Goal: Task Accomplishment & Management: Use online tool/utility

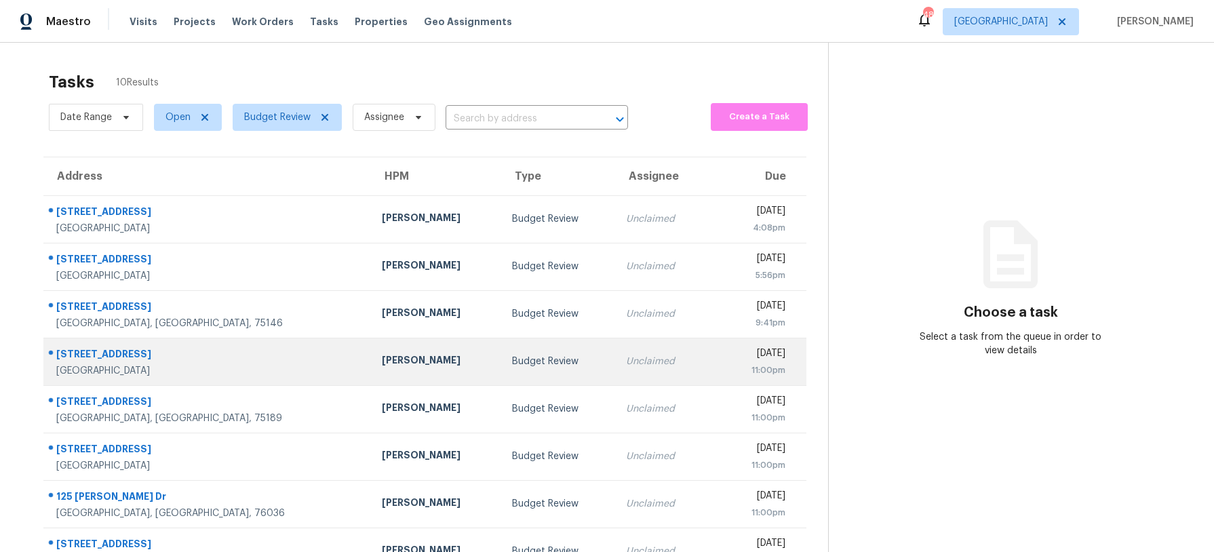
scroll to position [130, 0]
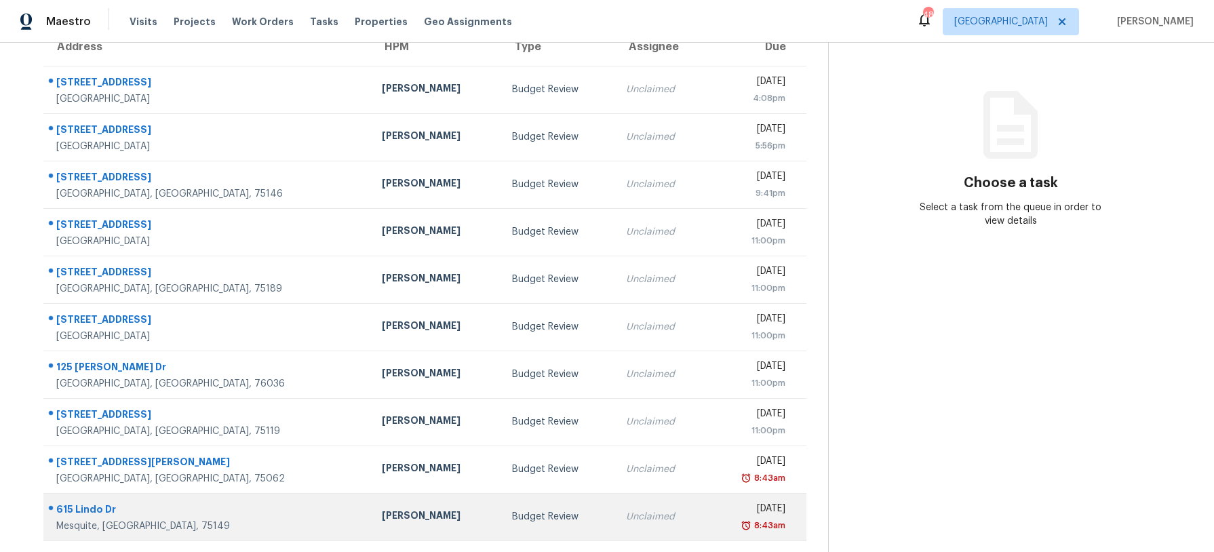
click at [528, 511] on div "Budget Review" at bounding box center [558, 517] width 93 height 14
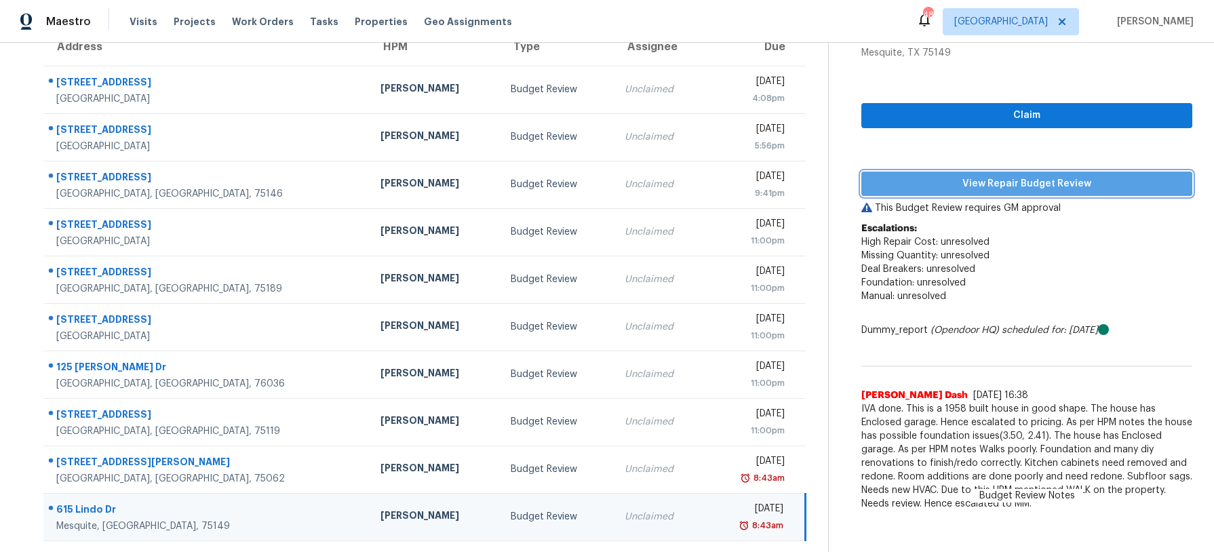
click at [967, 185] on span "View Repair Budget Review" at bounding box center [1026, 184] width 309 height 17
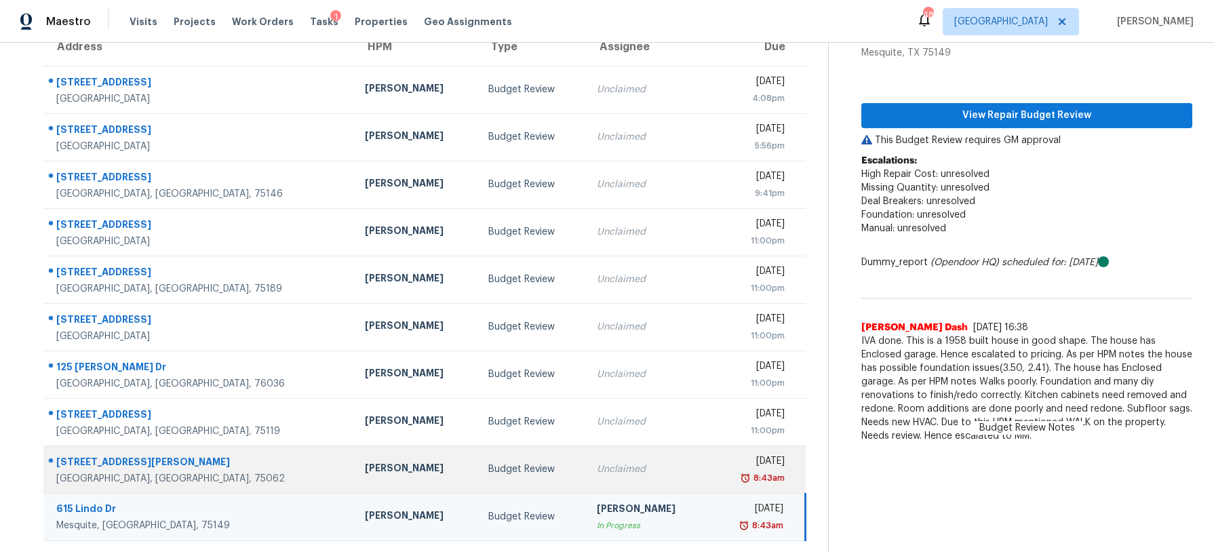
click at [229, 473] on div "Irving, TX, 75062" at bounding box center [199, 479] width 287 height 14
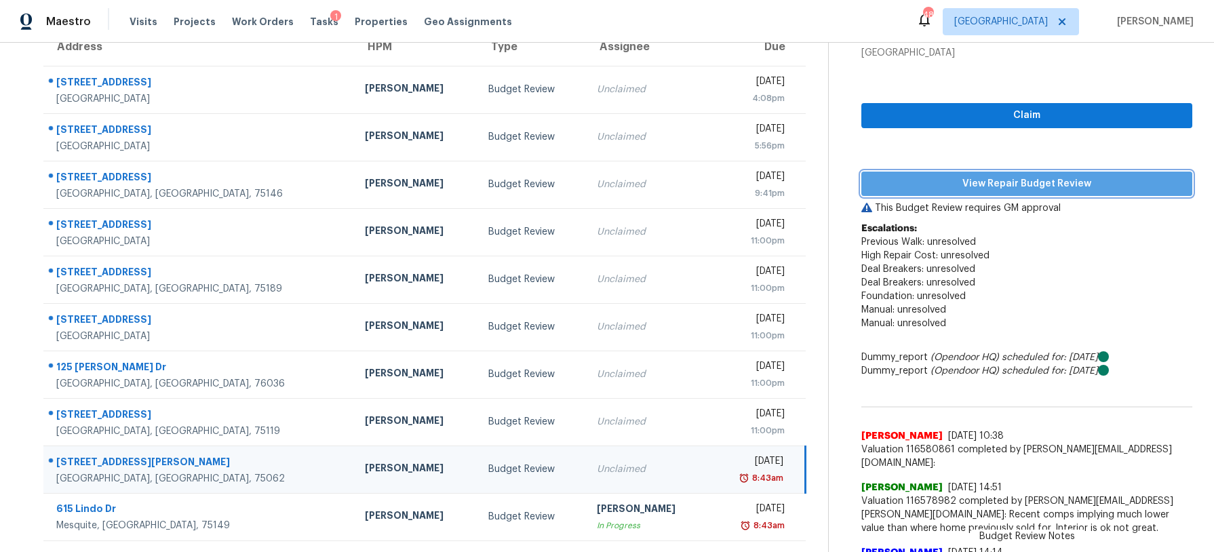
click at [948, 191] on span "View Repair Budget Review" at bounding box center [1026, 184] width 309 height 17
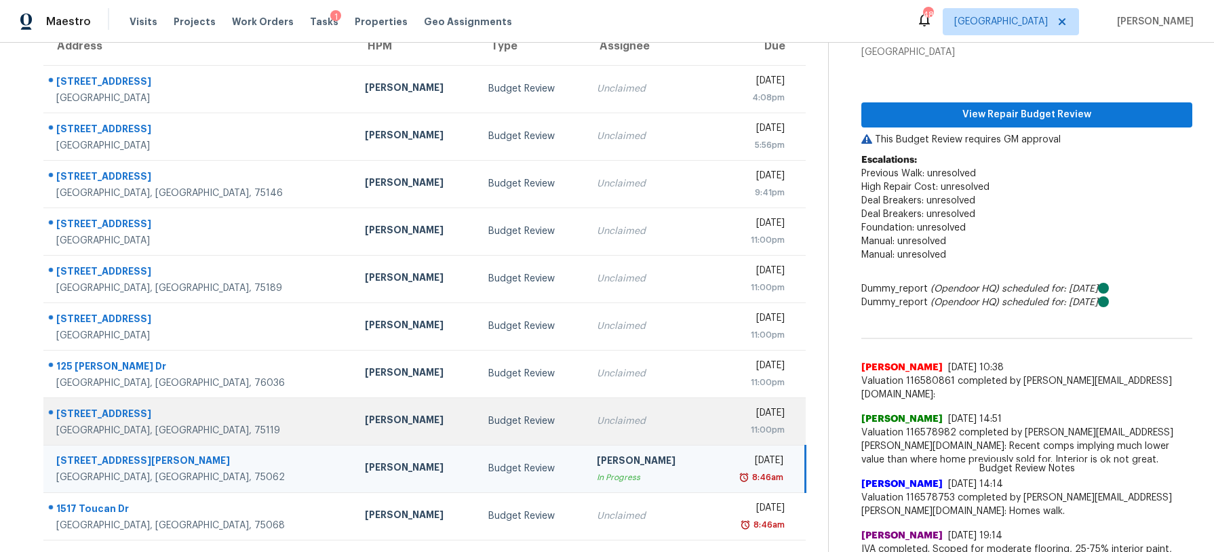
scroll to position [134, 0]
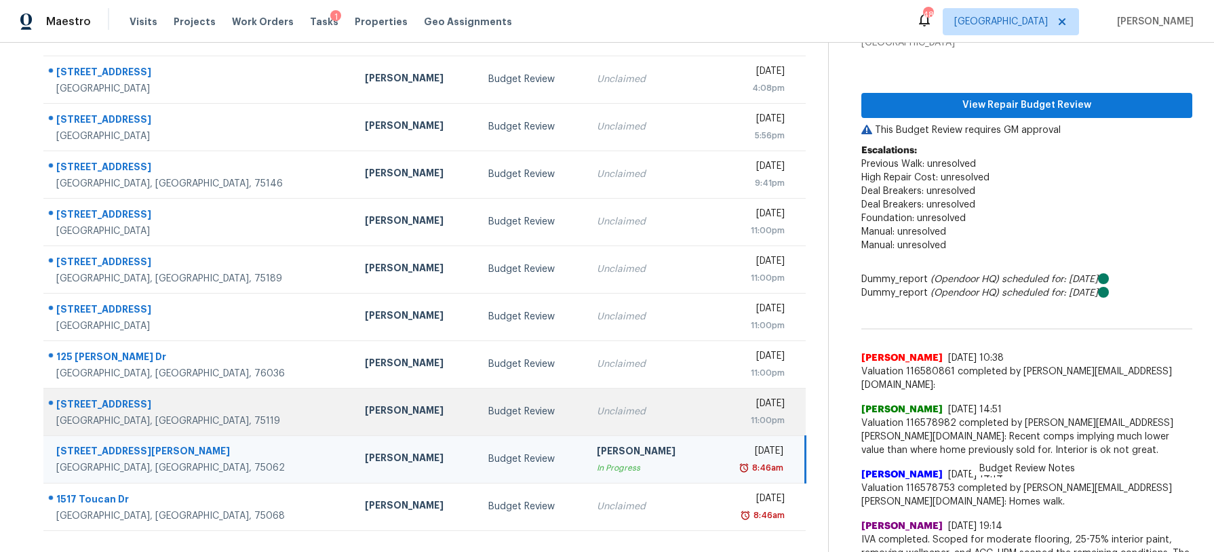
click at [411, 428] on td "[PERSON_NAME]" at bounding box center [415, 411] width 123 height 47
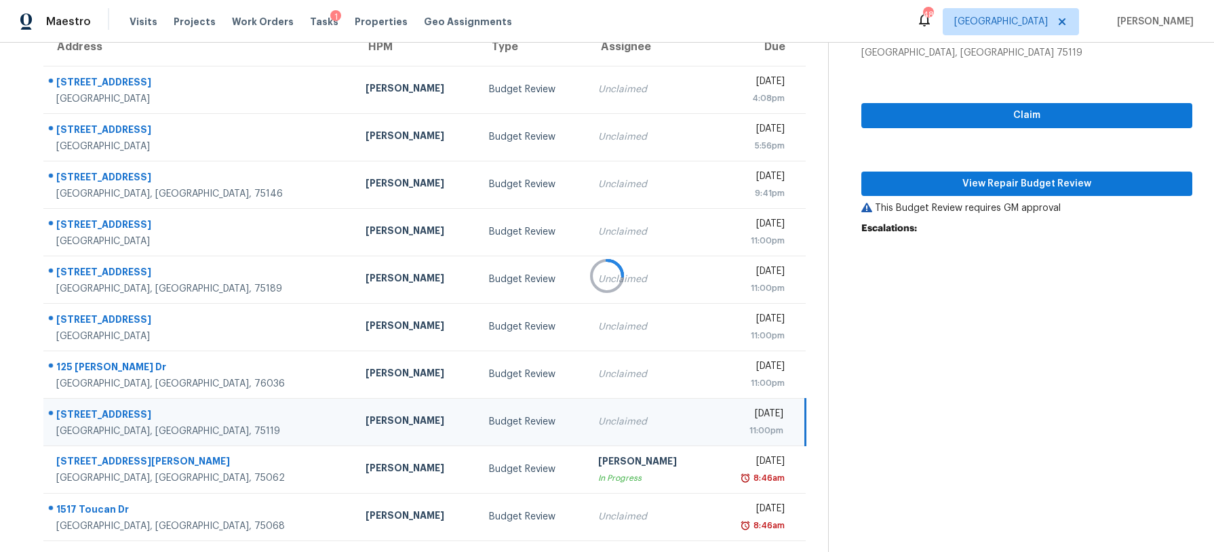
scroll to position [125, 0]
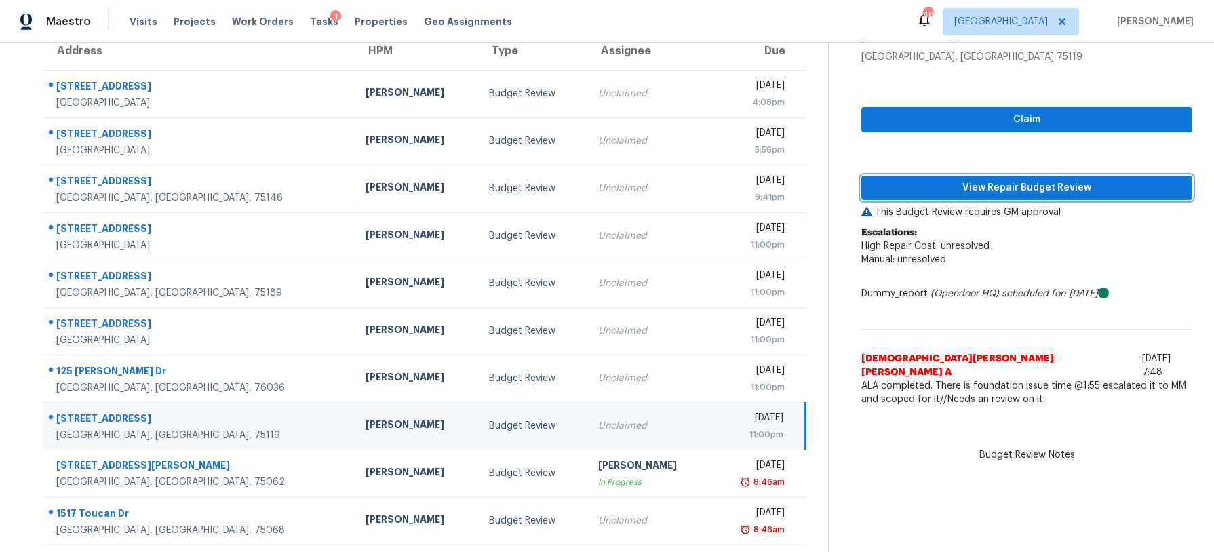
click at [1006, 182] on span "View Repair Budget Review" at bounding box center [1026, 188] width 309 height 17
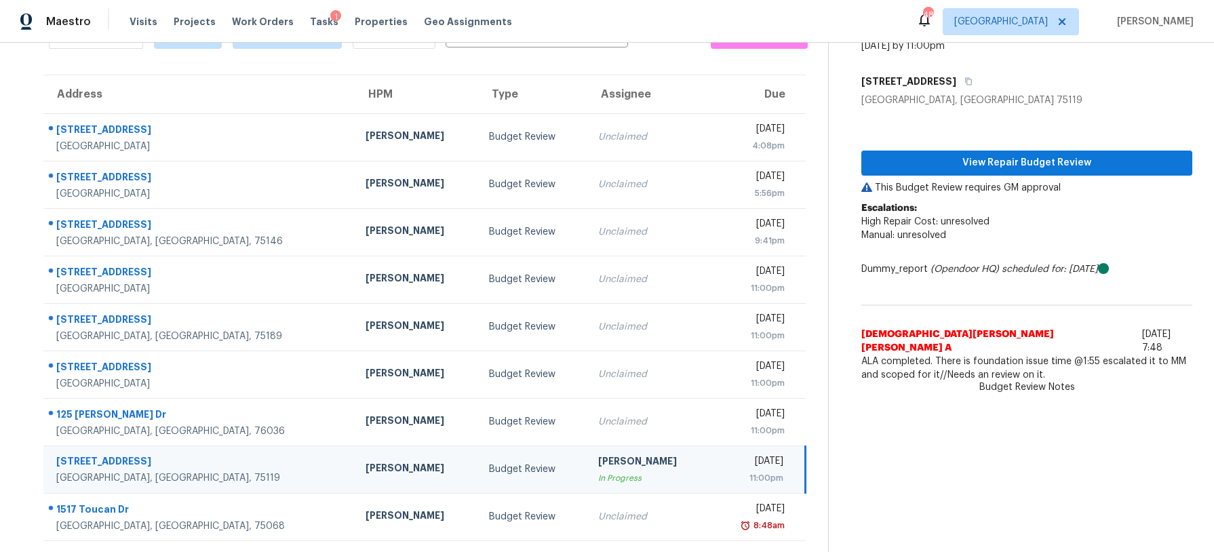
scroll to position [82, 0]
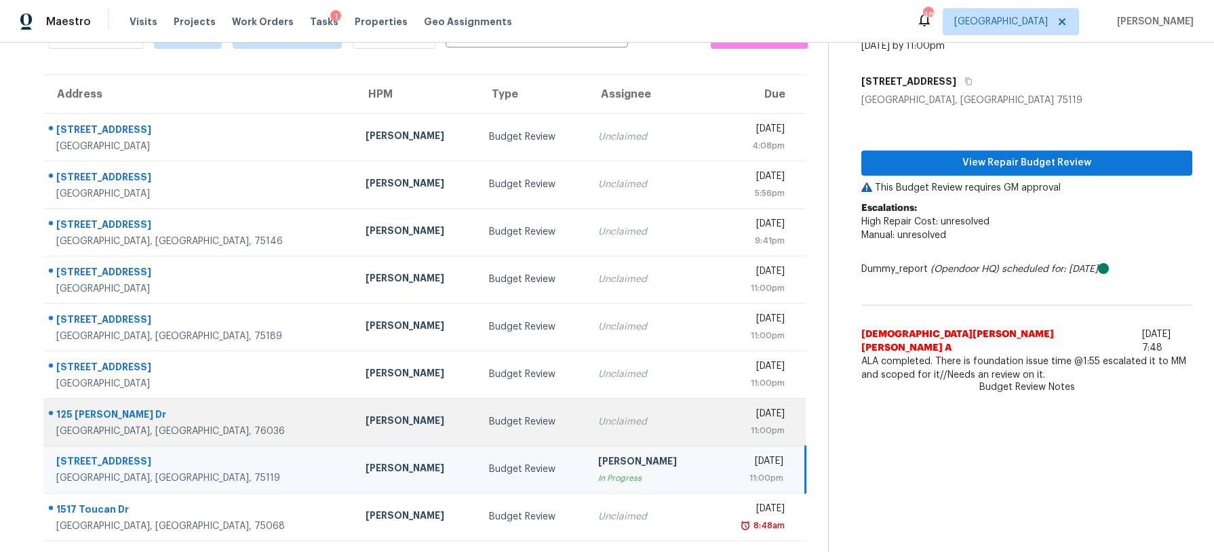
click at [489, 427] on div "Budget Review" at bounding box center [532, 422] width 87 height 14
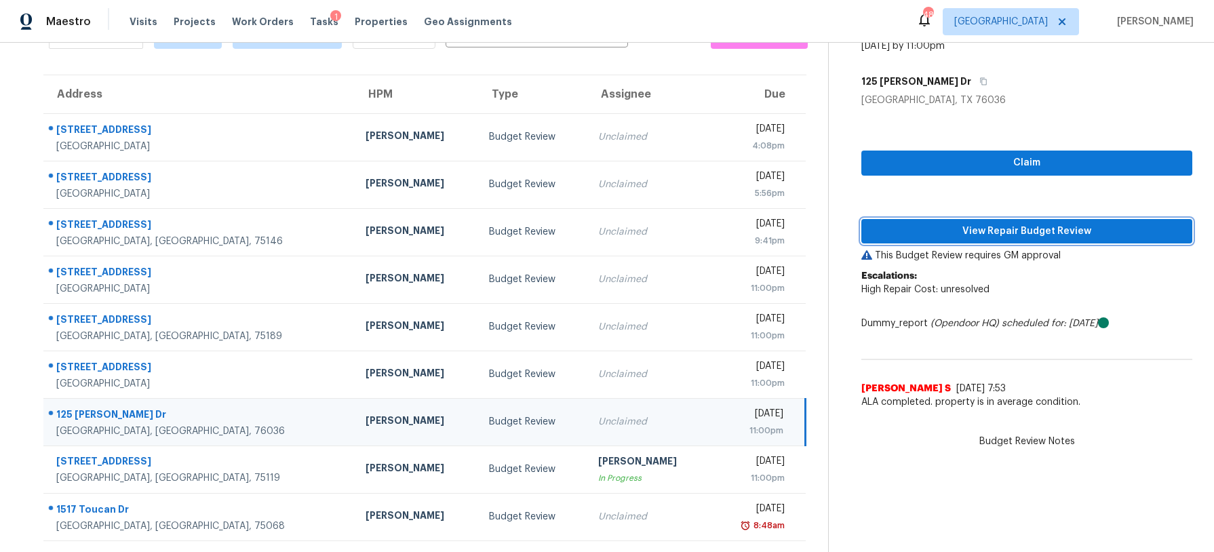
click at [1046, 241] on button "View Repair Budget Review" at bounding box center [1026, 231] width 331 height 25
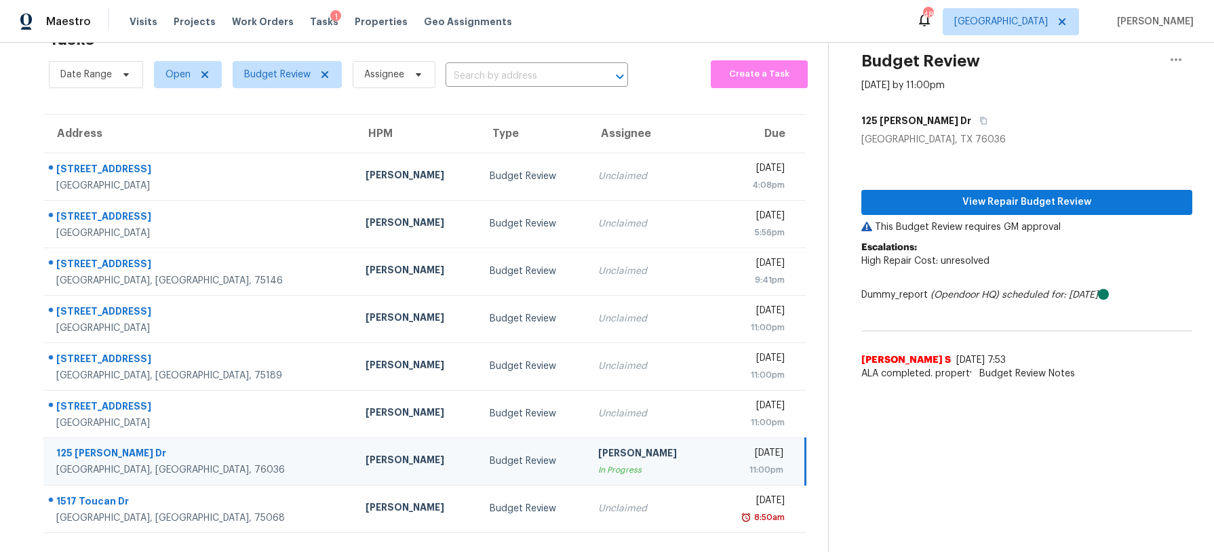
scroll to position [43, 0]
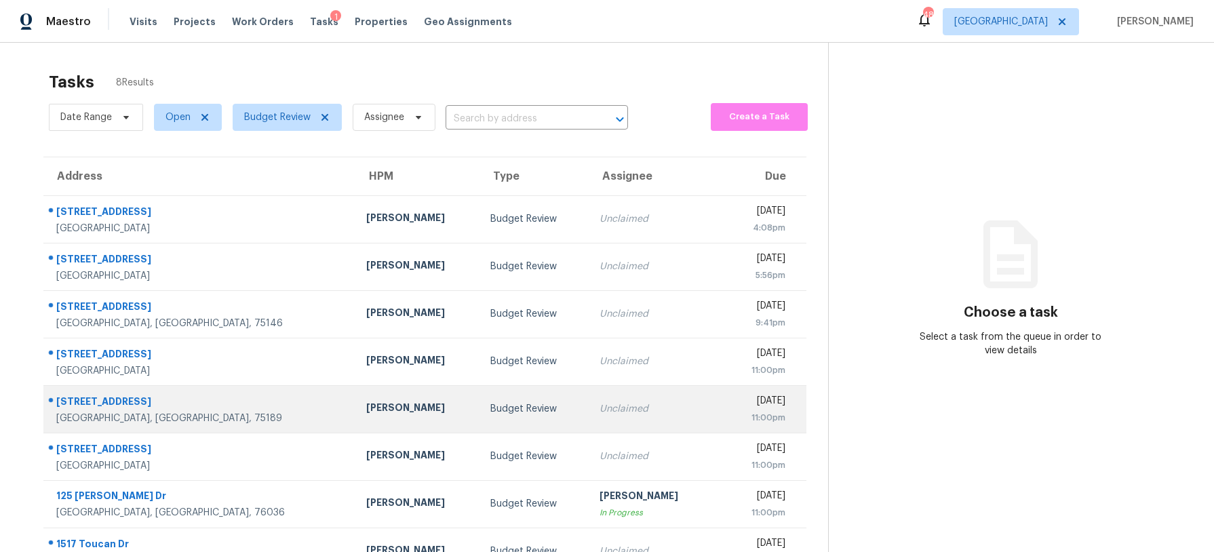
scroll to position [43, 0]
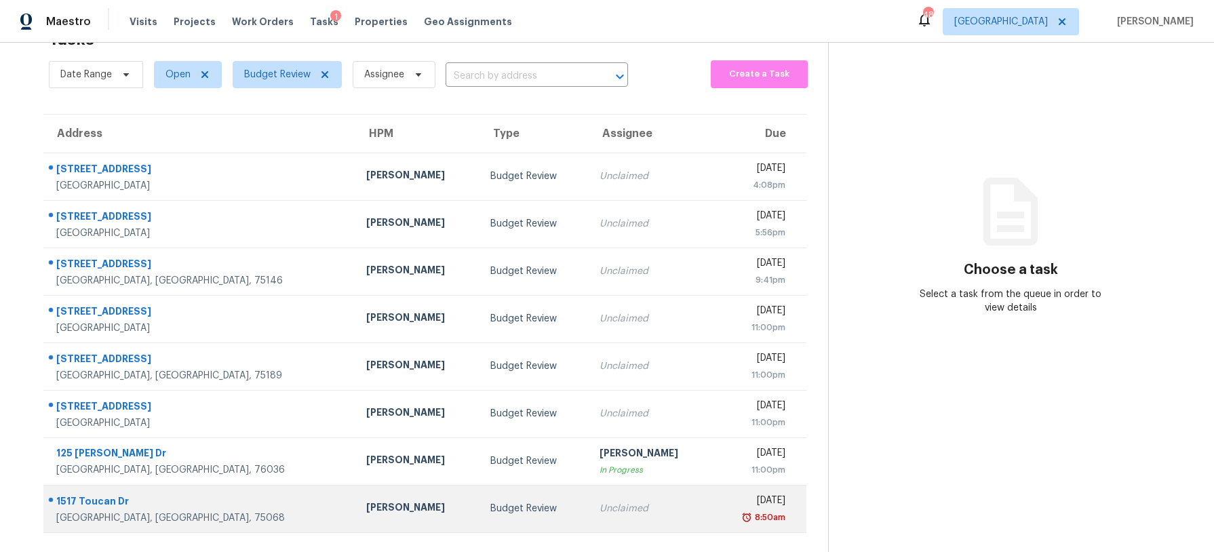
click at [509, 500] on td "Budget Review" at bounding box center [533, 508] width 109 height 47
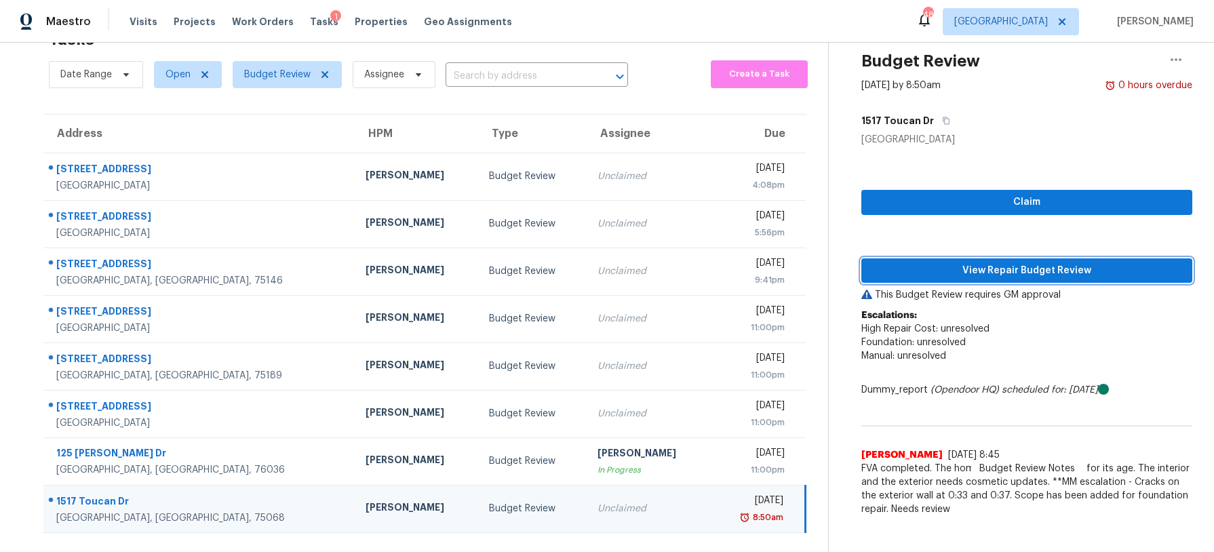
click at [930, 264] on span "View Repair Budget Review" at bounding box center [1026, 270] width 309 height 17
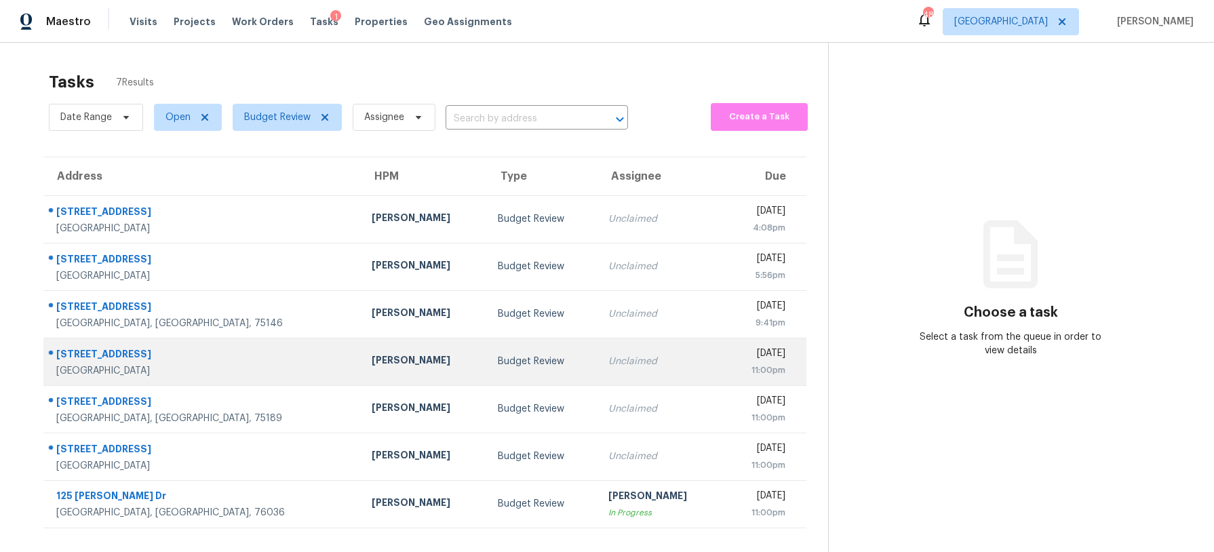
scroll to position [43, 0]
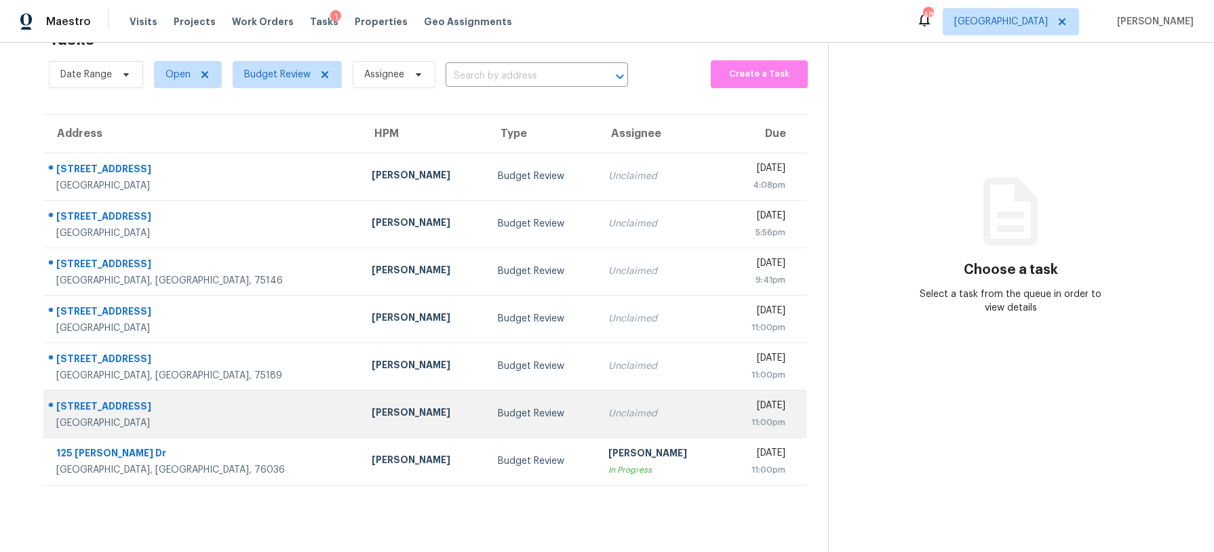
click at [487, 401] on td "Budget Review" at bounding box center [542, 413] width 111 height 47
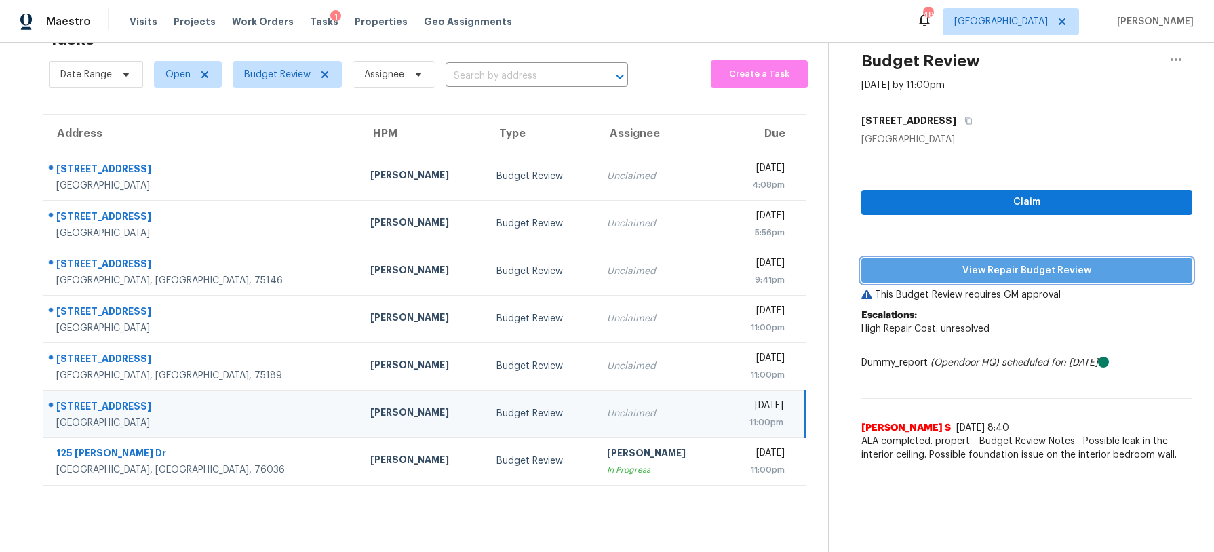
click at [910, 275] on span "View Repair Budget Review" at bounding box center [1026, 270] width 309 height 17
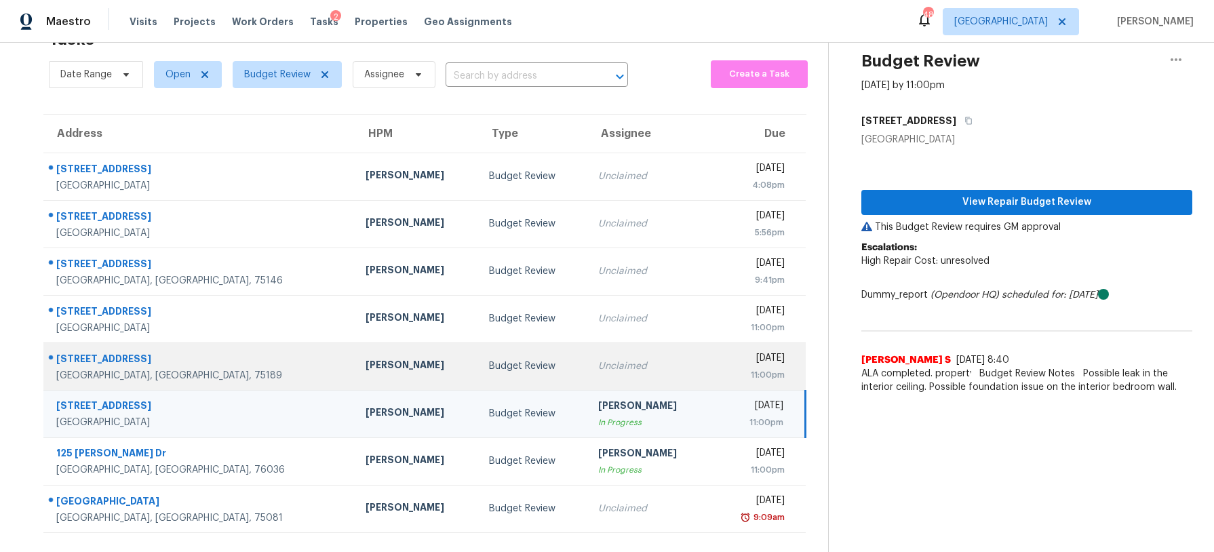
click at [505, 367] on div "Budget Review" at bounding box center [532, 366] width 87 height 14
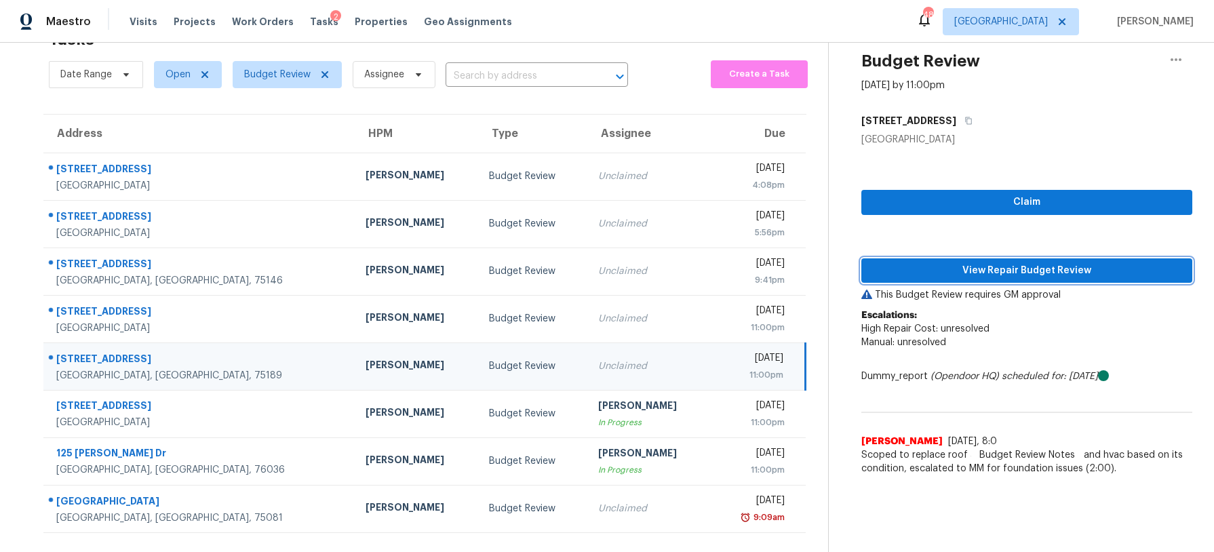
click at [922, 271] on span "View Repair Budget Review" at bounding box center [1026, 270] width 309 height 17
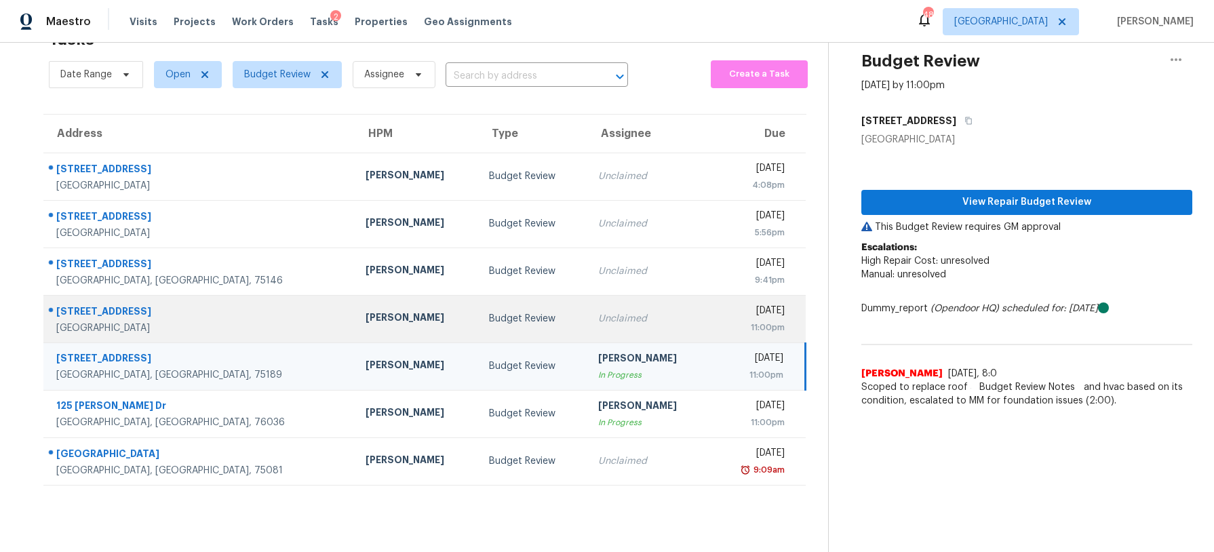
click at [528, 305] on td "Budget Review" at bounding box center [532, 318] width 109 height 47
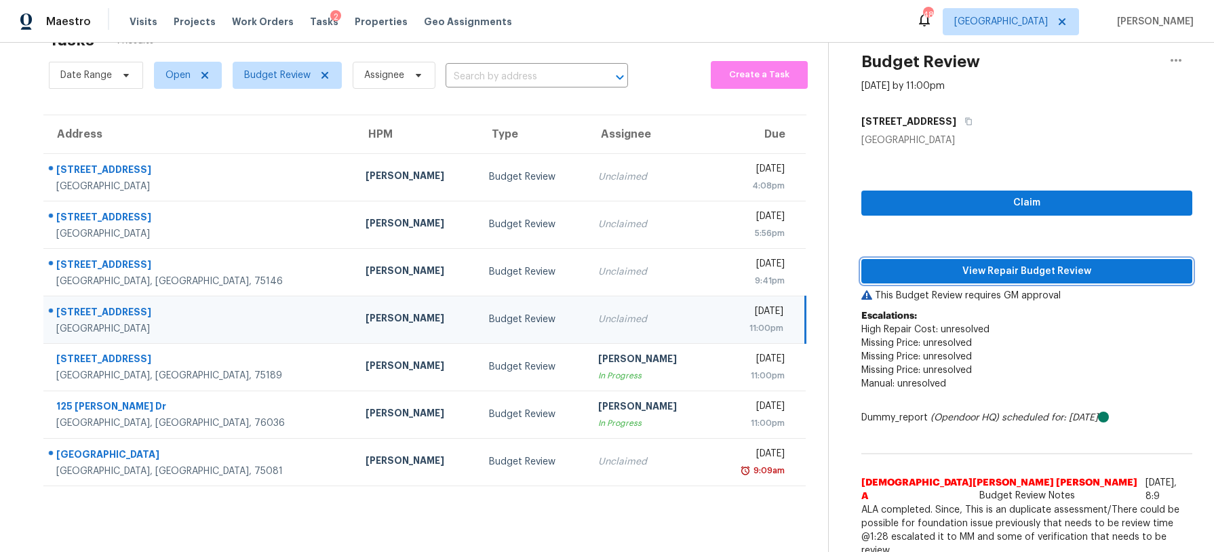
click at [915, 263] on span "View Repair Budget Review" at bounding box center [1026, 271] width 309 height 17
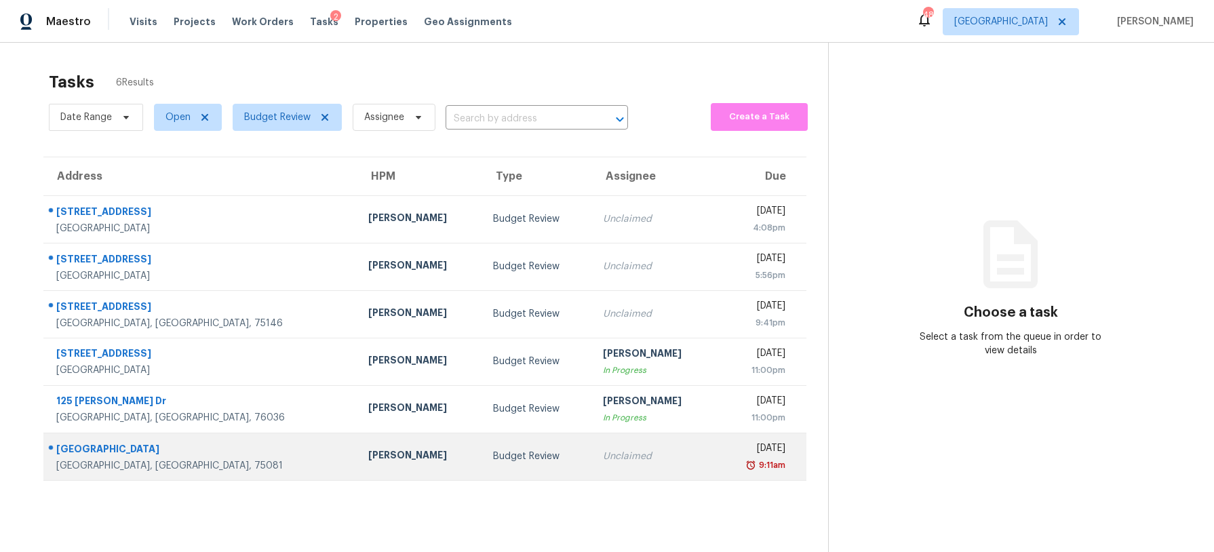
click at [592, 451] on td "Unclaimed" at bounding box center [654, 456] width 125 height 47
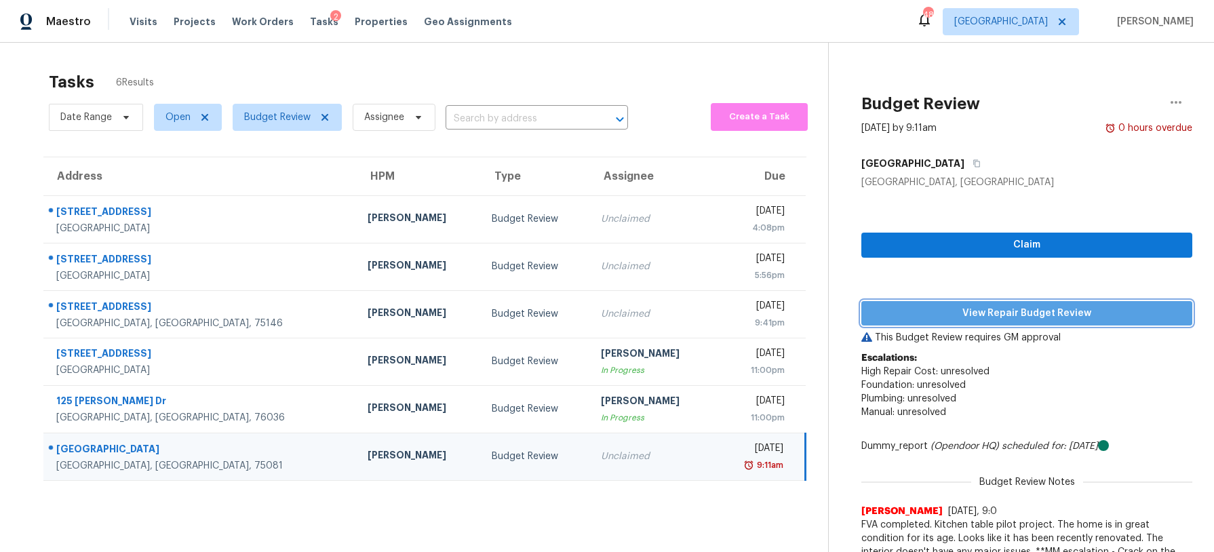
click at [978, 322] on button "View Repair Budget Review" at bounding box center [1026, 313] width 331 height 25
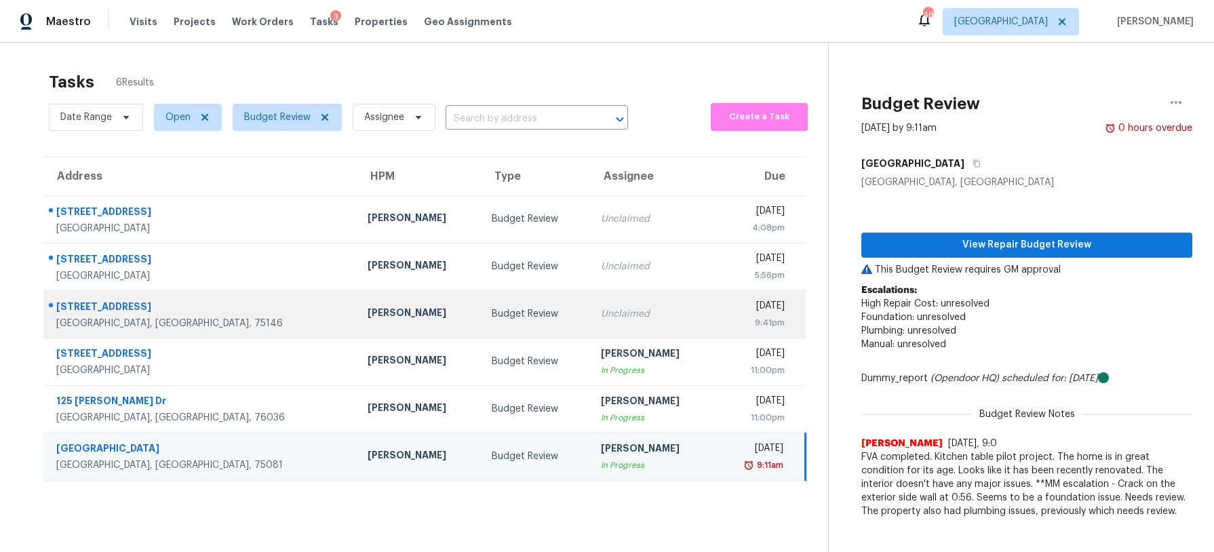
click at [515, 305] on td "Budget Review" at bounding box center [535, 313] width 109 height 47
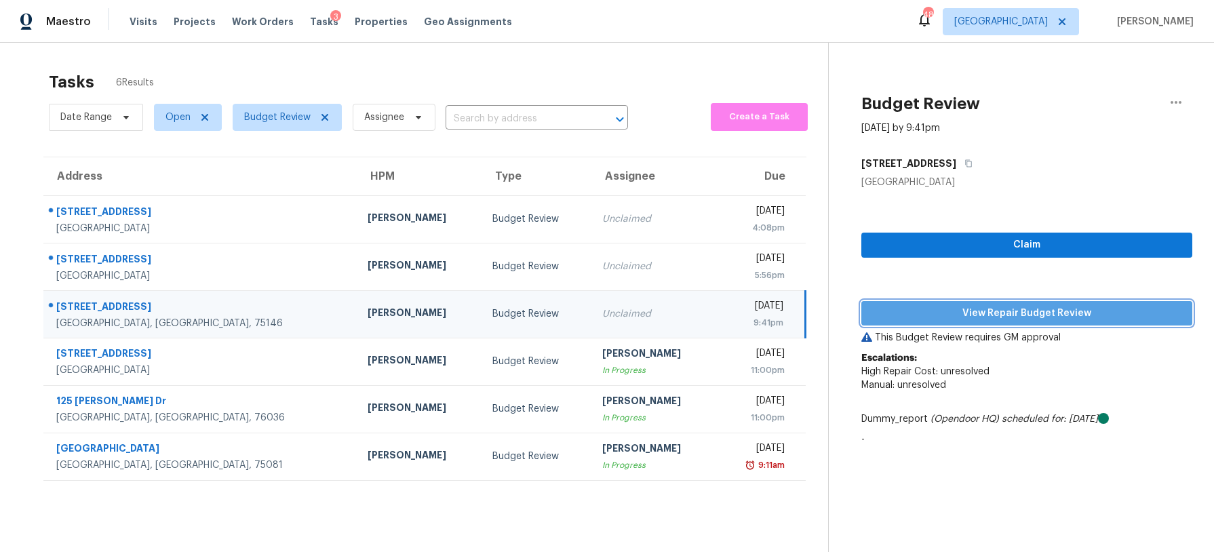
click at [913, 305] on span "View Repair Budget Review" at bounding box center [1026, 313] width 309 height 17
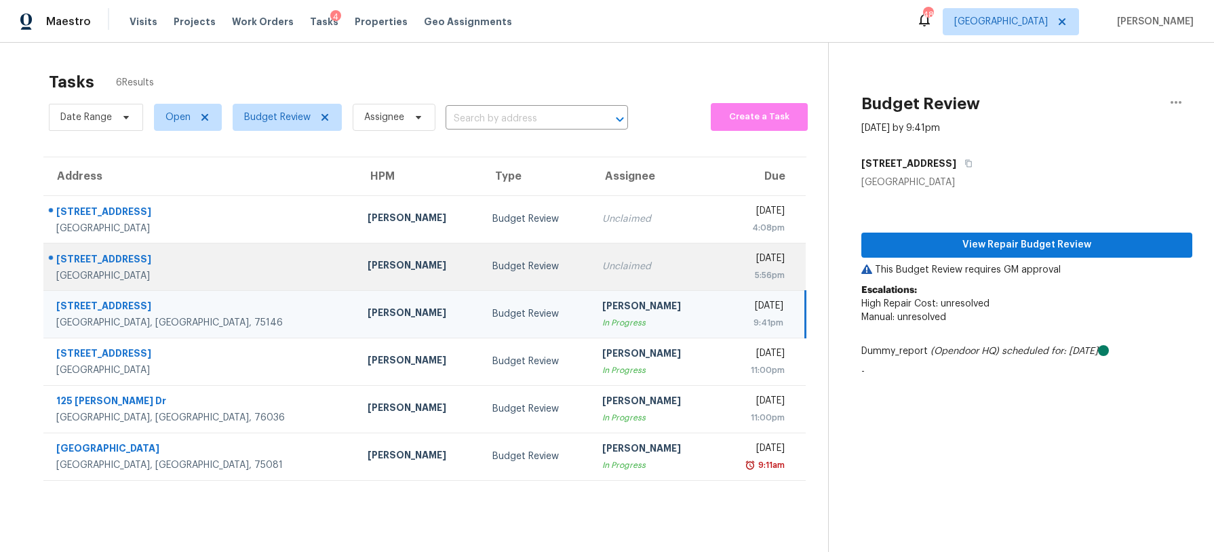
click at [521, 257] on td "Budget Review" at bounding box center [536, 266] width 110 height 47
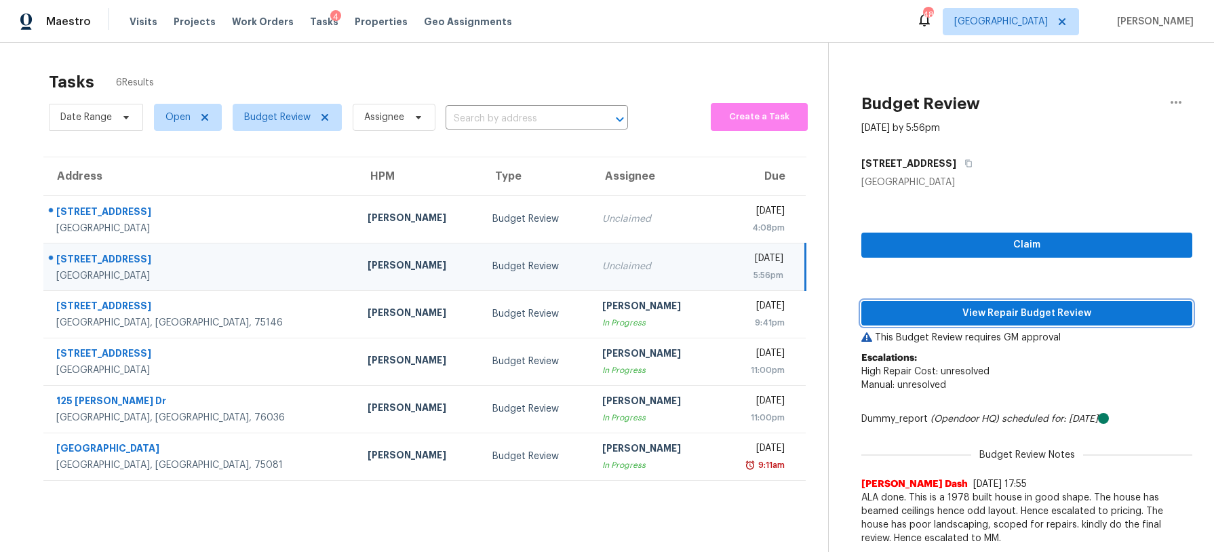
click at [918, 310] on span "View Repair Budget Review" at bounding box center [1026, 313] width 309 height 17
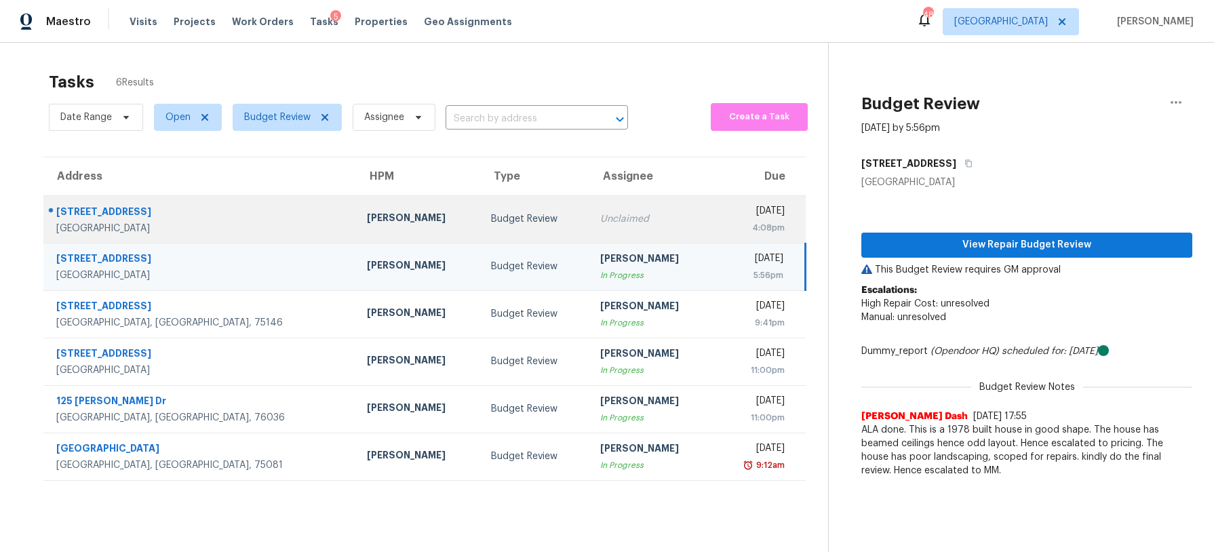
click at [610, 225] on div "Unclaimed" at bounding box center [651, 219] width 102 height 14
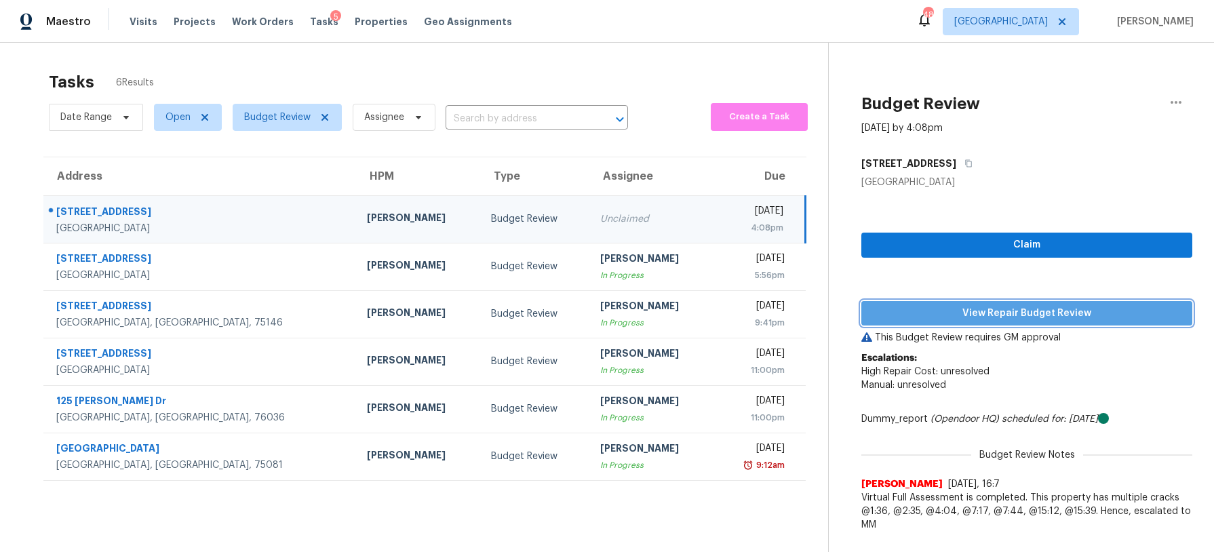
click at [979, 310] on span "View Repair Budget Review" at bounding box center [1026, 313] width 309 height 17
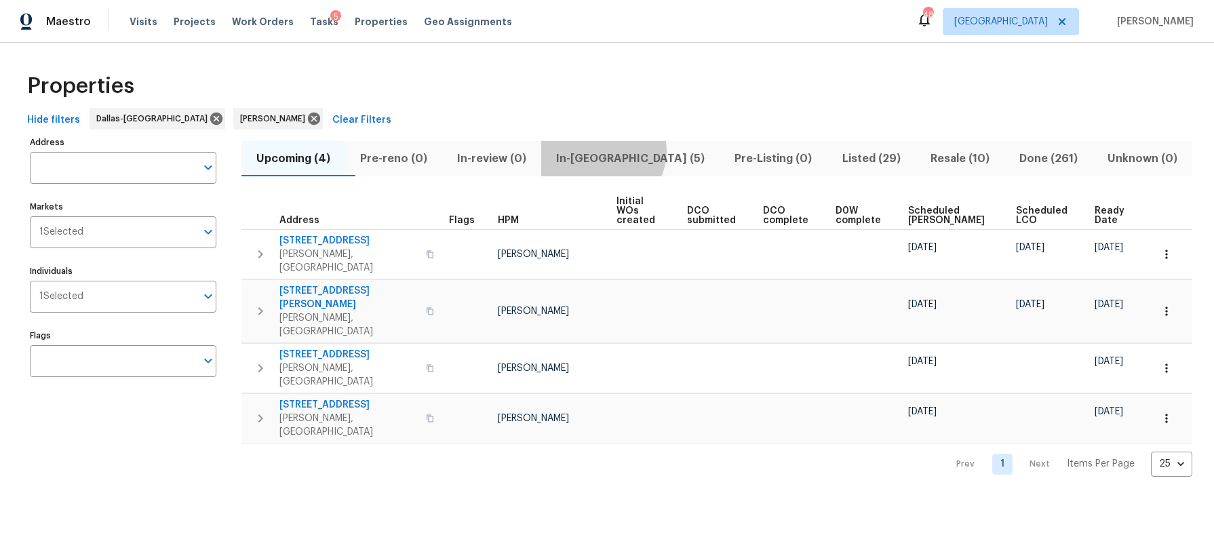
click at [631, 151] on span "In-reno (5)" at bounding box center [630, 158] width 162 height 19
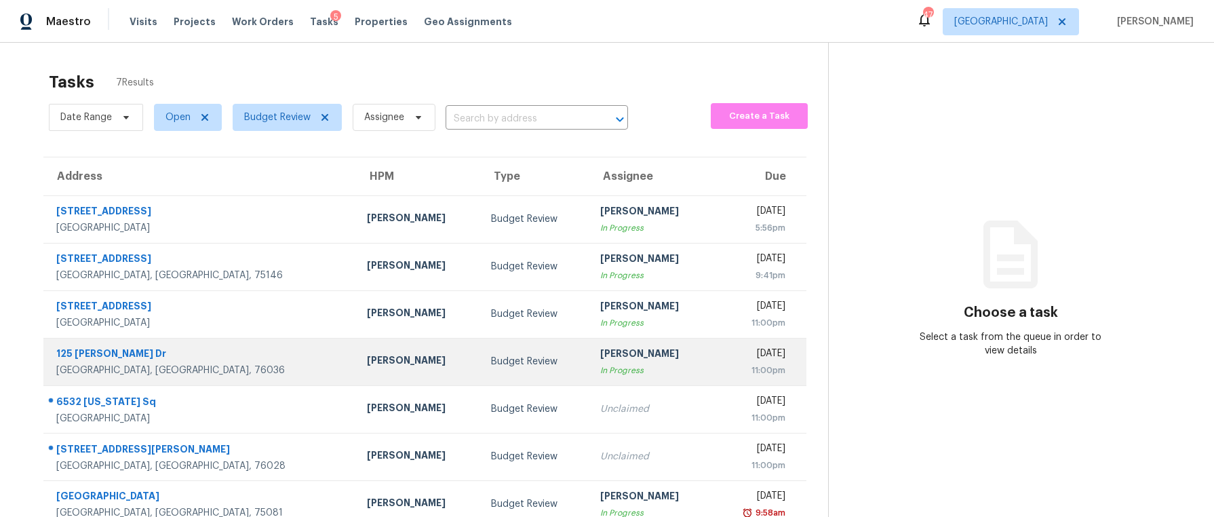
scroll to position [43, 0]
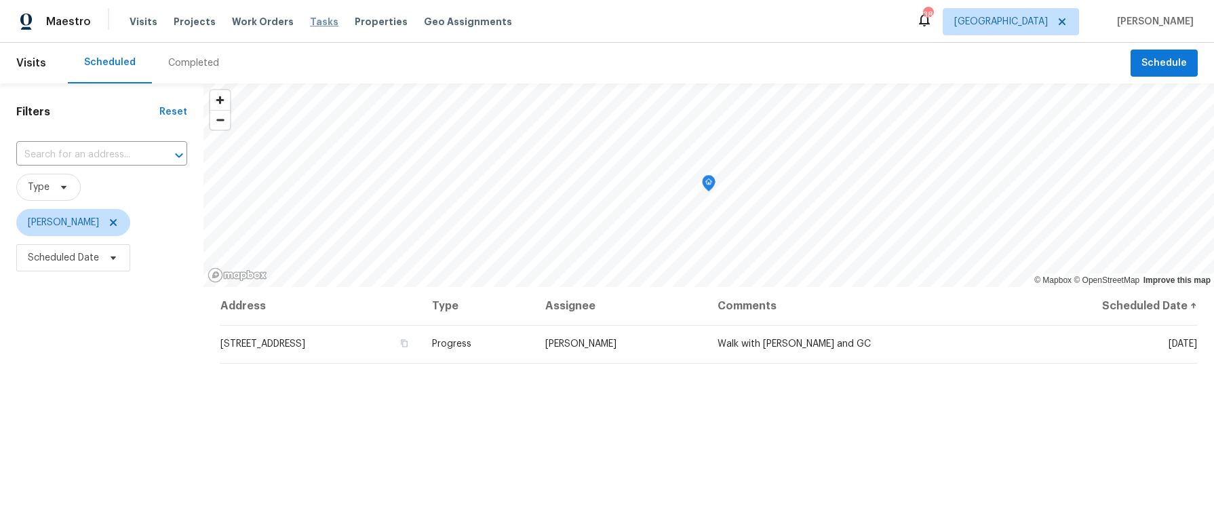
click at [314, 25] on span "Tasks" at bounding box center [324, 21] width 28 height 9
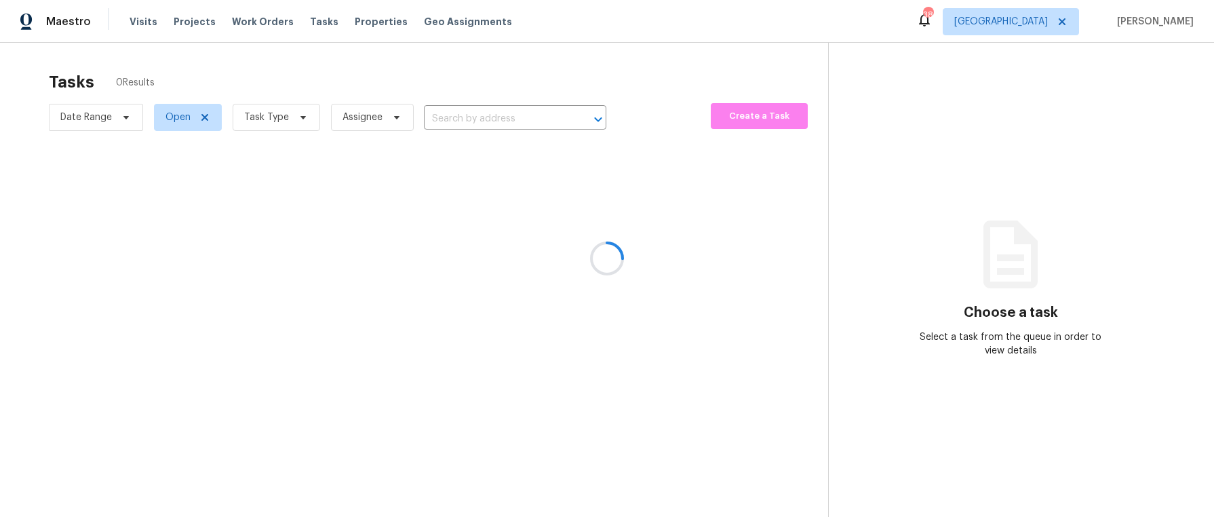
click at [303, 118] on div at bounding box center [607, 258] width 1214 height 517
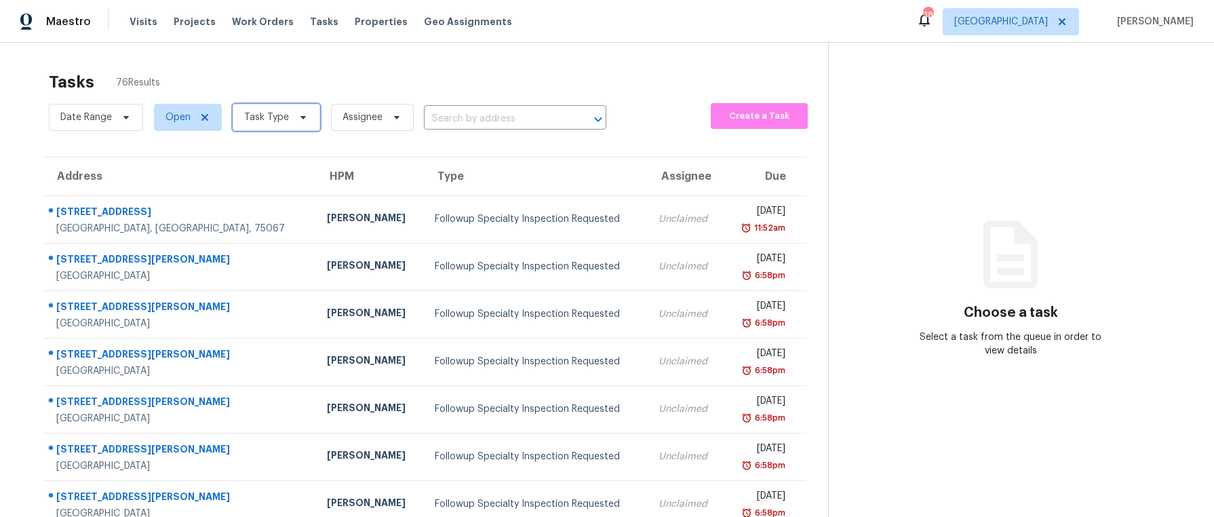
click at [303, 118] on icon at bounding box center [303, 117] width 11 height 11
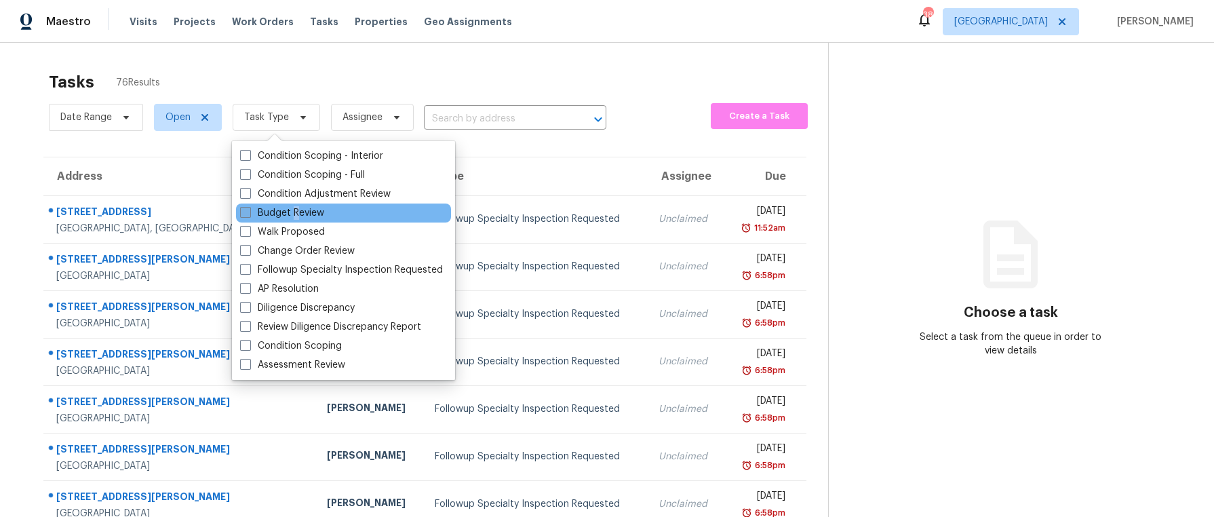
click at [295, 216] on label "Budget Review" at bounding box center [282, 213] width 84 height 14
click at [252, 210] on label "Budget Review" at bounding box center [282, 213] width 84 height 14
click at [249, 210] on input "Budget Review" at bounding box center [244, 210] width 9 height 9
checkbox input "true"
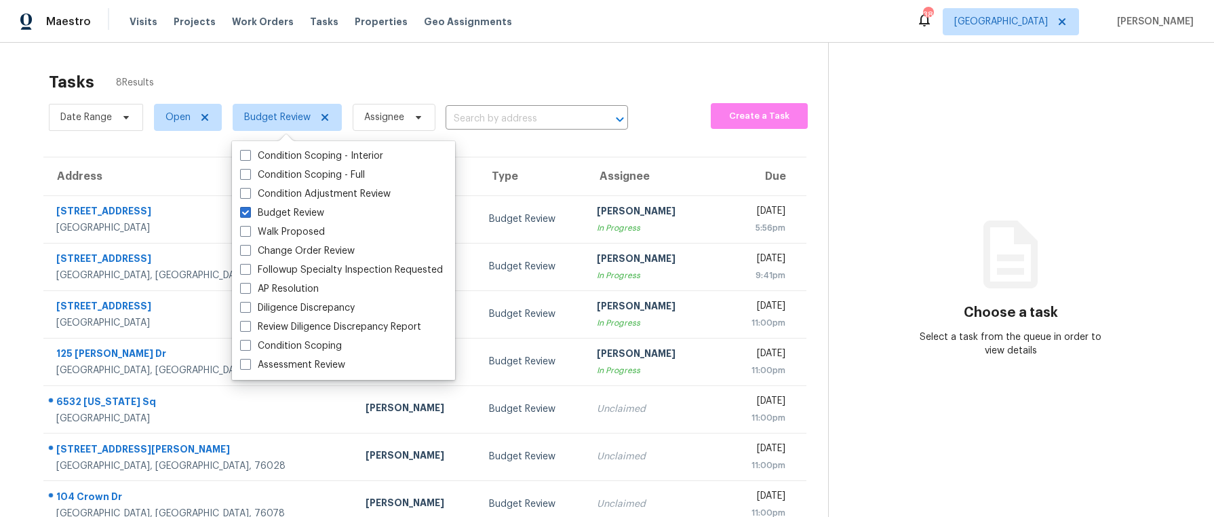
click at [258, 71] on div "Tasks 8 Results" at bounding box center [438, 81] width 779 height 35
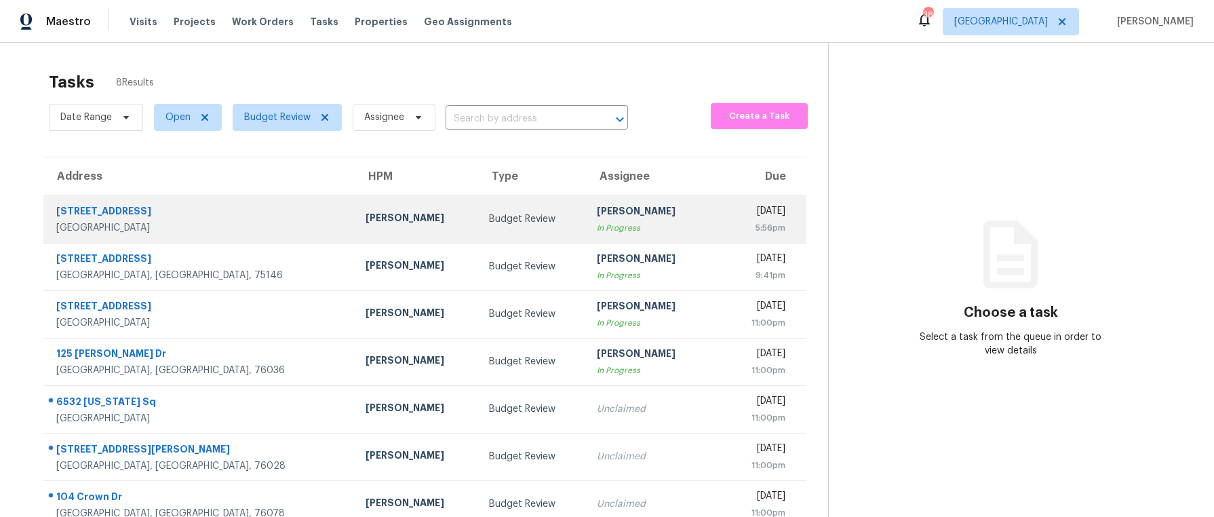
click at [110, 212] on div "[STREET_ADDRESS]" at bounding box center [200, 212] width 288 height 17
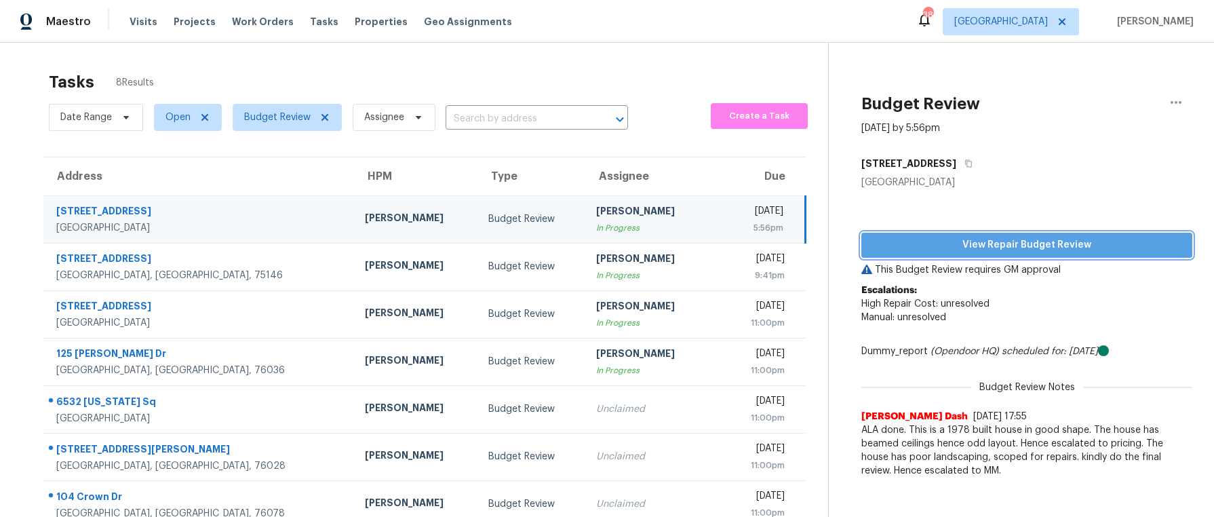
click at [1044, 249] on span "View Repair Budget Review" at bounding box center [1026, 245] width 309 height 17
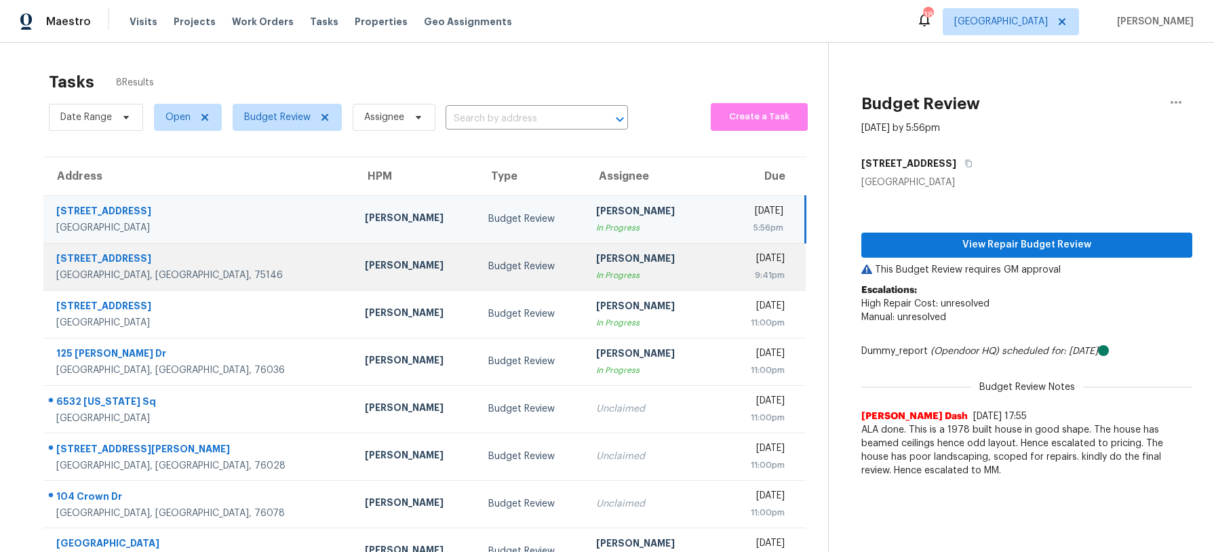
click at [391, 262] on div "[PERSON_NAME]" at bounding box center [416, 266] width 102 height 17
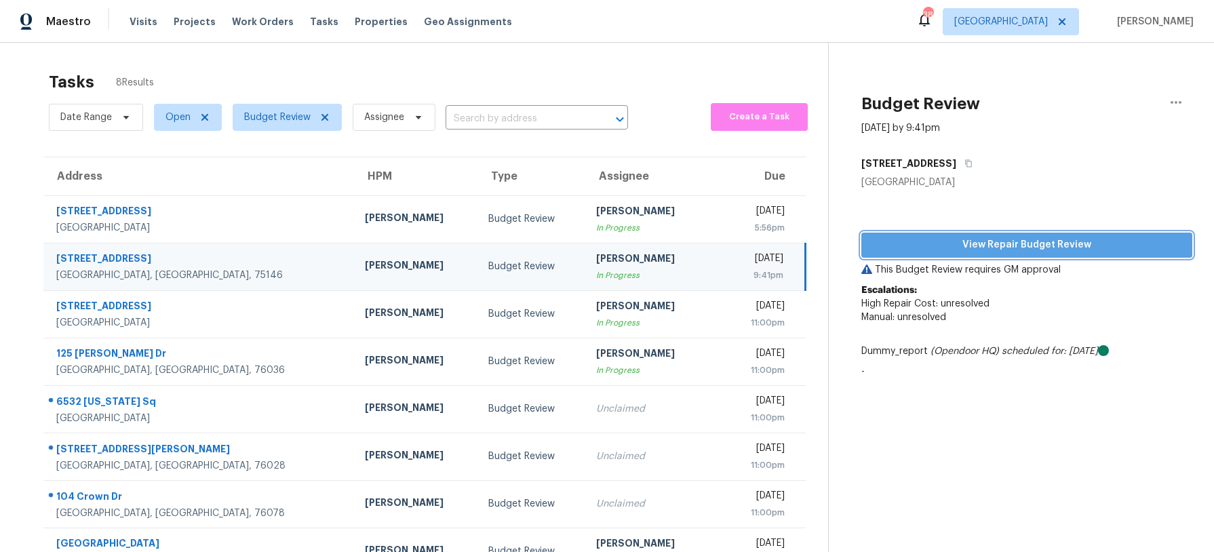
click at [1047, 250] on span "View Repair Budget Review" at bounding box center [1026, 245] width 309 height 17
